Goal: Task Accomplishment & Management: Understand process/instructions

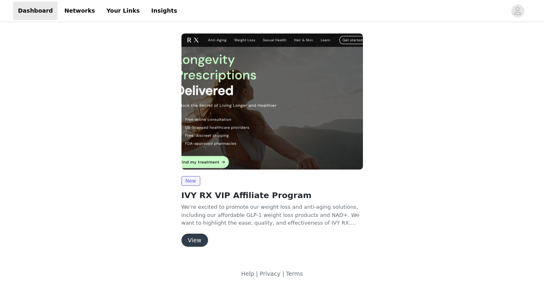
click at [191, 242] on button "View" at bounding box center [194, 240] width 27 height 13
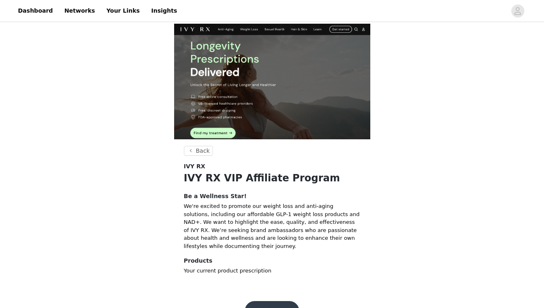
scroll to position [22, 0]
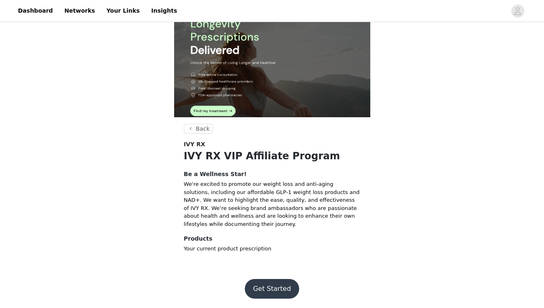
click at [266, 289] on button "Get Started" at bounding box center [272, 289] width 54 height 20
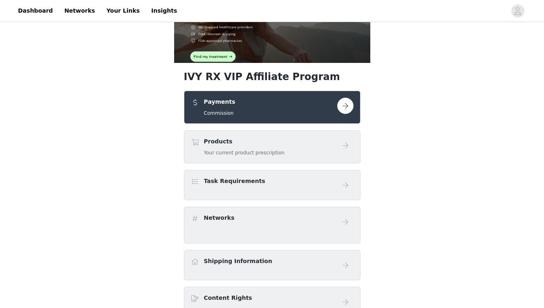
scroll to position [73, 0]
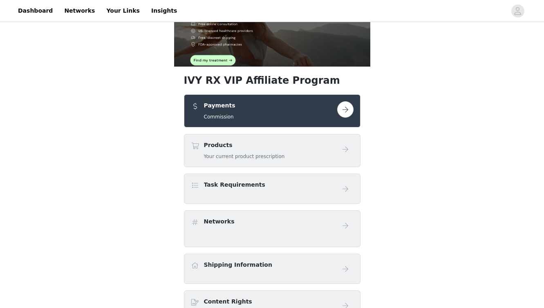
click at [245, 148] on h4 "Products" at bounding box center [244, 145] width 81 height 9
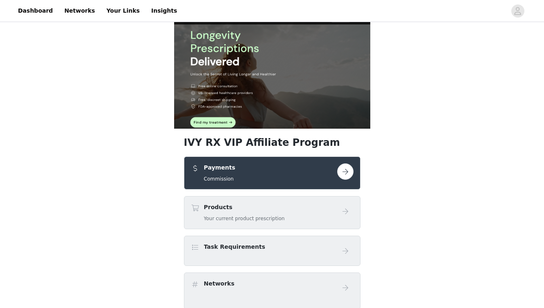
scroll to position [4, 0]
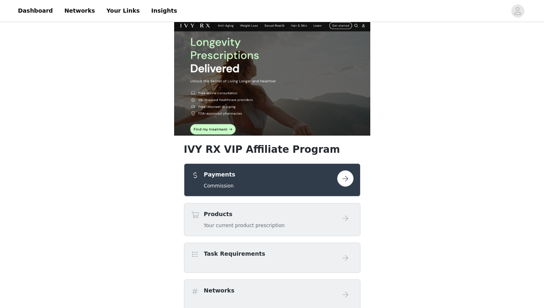
click at [223, 181] on div "Payments Commission" at bounding box center [219, 179] width 31 height 19
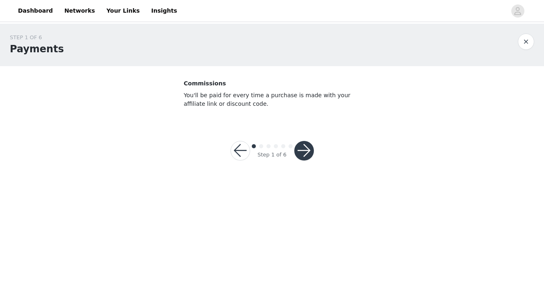
click at [303, 151] on button "button" at bounding box center [304, 151] width 20 height 20
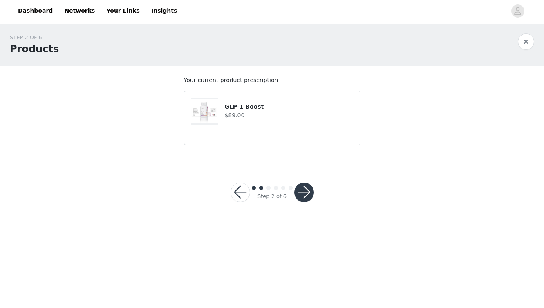
click at [210, 109] on img at bounding box center [205, 111] width 28 height 24
click at [301, 191] on button "button" at bounding box center [304, 193] width 20 height 20
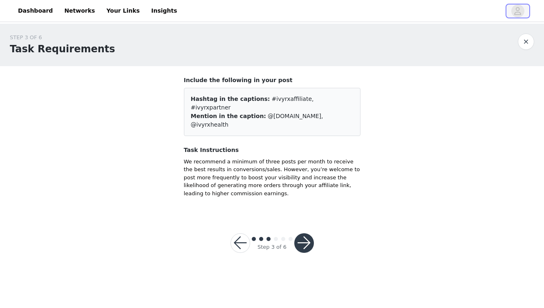
click at [515, 8] on icon "avatar" at bounding box center [518, 10] width 8 height 13
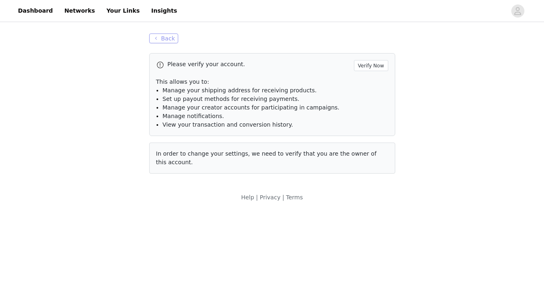
click at [163, 39] on button "Back" at bounding box center [163, 39] width 29 height 10
click at [161, 41] on button "Back" at bounding box center [163, 39] width 29 height 10
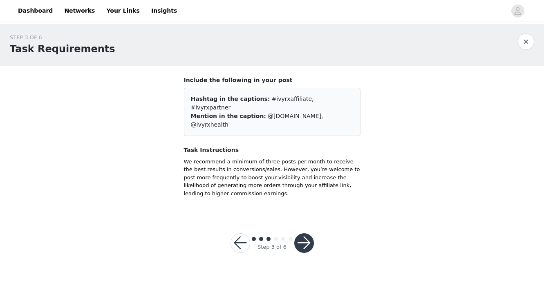
click at [299, 233] on button "button" at bounding box center [304, 243] width 20 height 20
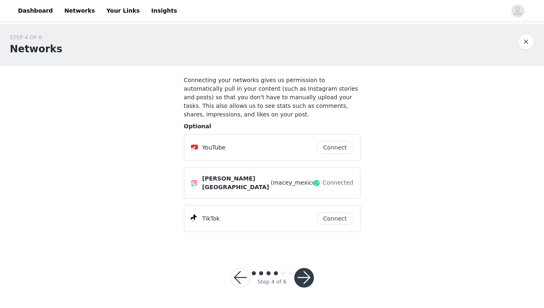
click at [310, 184] on div "[PERSON_NAME] [GEOGRAPHIC_DATA] (macey_mexico)" at bounding box center [252, 182] width 122 height 17
click at [301, 274] on button "button" at bounding box center [304, 278] width 20 height 20
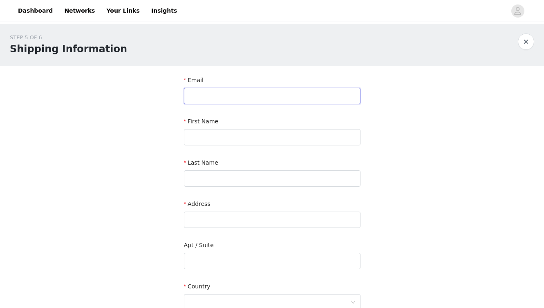
click at [217, 100] on input "text" at bounding box center [272, 96] width 177 height 16
click at [116, 112] on div "STEP 5 OF 6 Shipping Information Email First Name Last Name Address Apt / Suite…" at bounding box center [272, 241] width 544 height 434
